Goal: Information Seeking & Learning: Learn about a topic

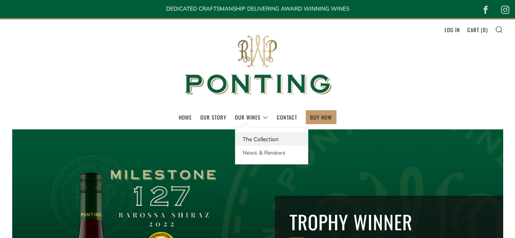
click at [259, 137] on link "The Collection" at bounding box center [271, 138] width 72 height 13
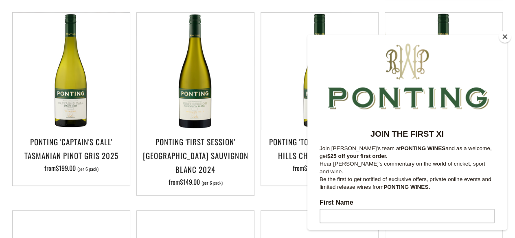
scroll to position [204, 0]
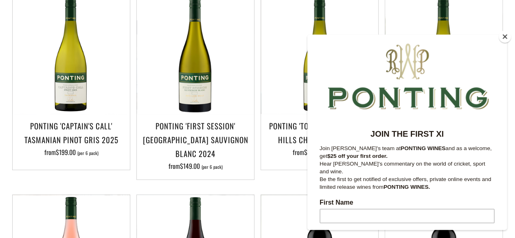
click at [508, 37] on button "Close" at bounding box center [505, 37] width 12 height 12
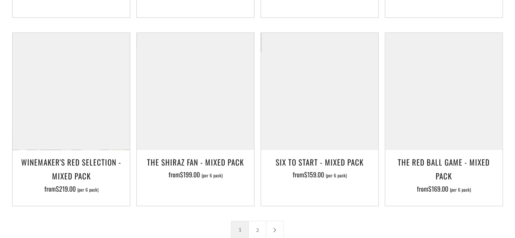
scroll to position [1200, 0]
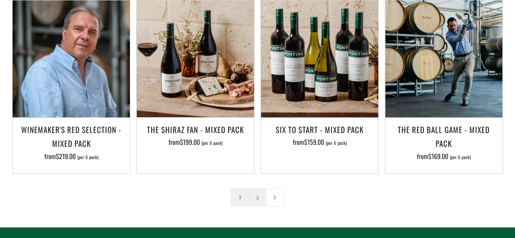
click at [259, 189] on link "2" at bounding box center [257, 197] width 17 height 17
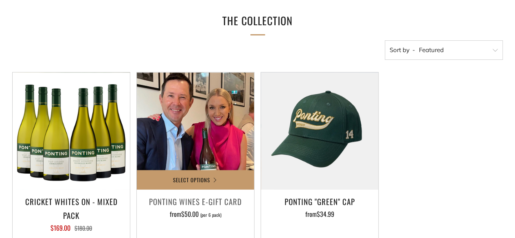
scroll to position [204, 0]
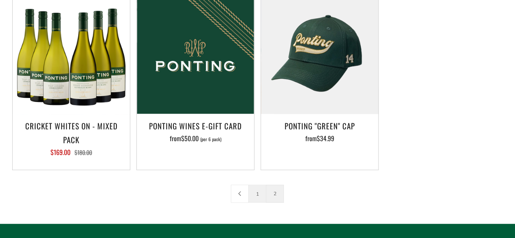
click at [254, 193] on link "1" at bounding box center [257, 193] width 17 height 17
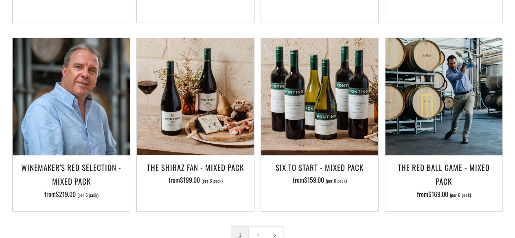
scroll to position [1181, 0]
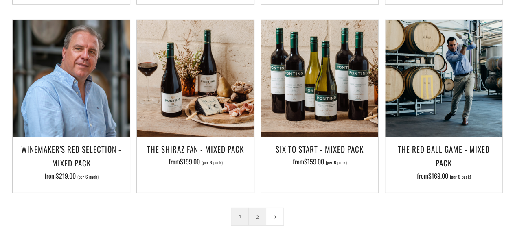
click at [254, 208] on link "2" at bounding box center [257, 216] width 17 height 17
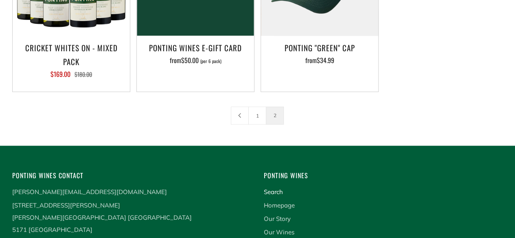
scroll to position [285, 0]
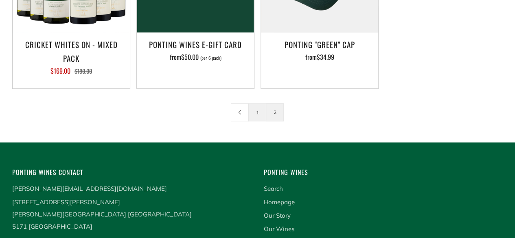
click at [254, 113] on link "1" at bounding box center [257, 112] width 17 height 17
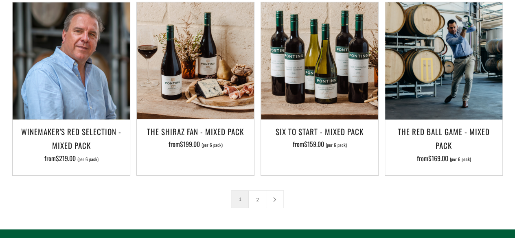
scroll to position [1262, 0]
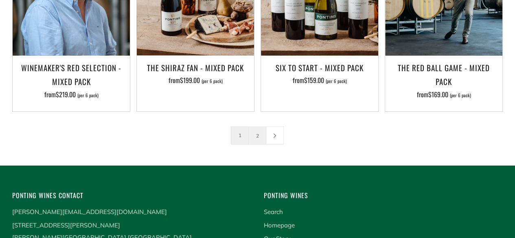
click at [255, 127] on link "2" at bounding box center [257, 135] width 17 height 17
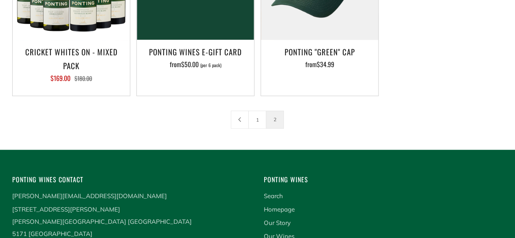
scroll to position [326, 0]
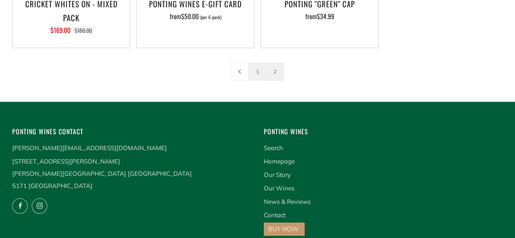
click at [257, 70] on link "1" at bounding box center [257, 71] width 17 height 17
